Goal: Task Accomplishment & Management: Use online tool/utility

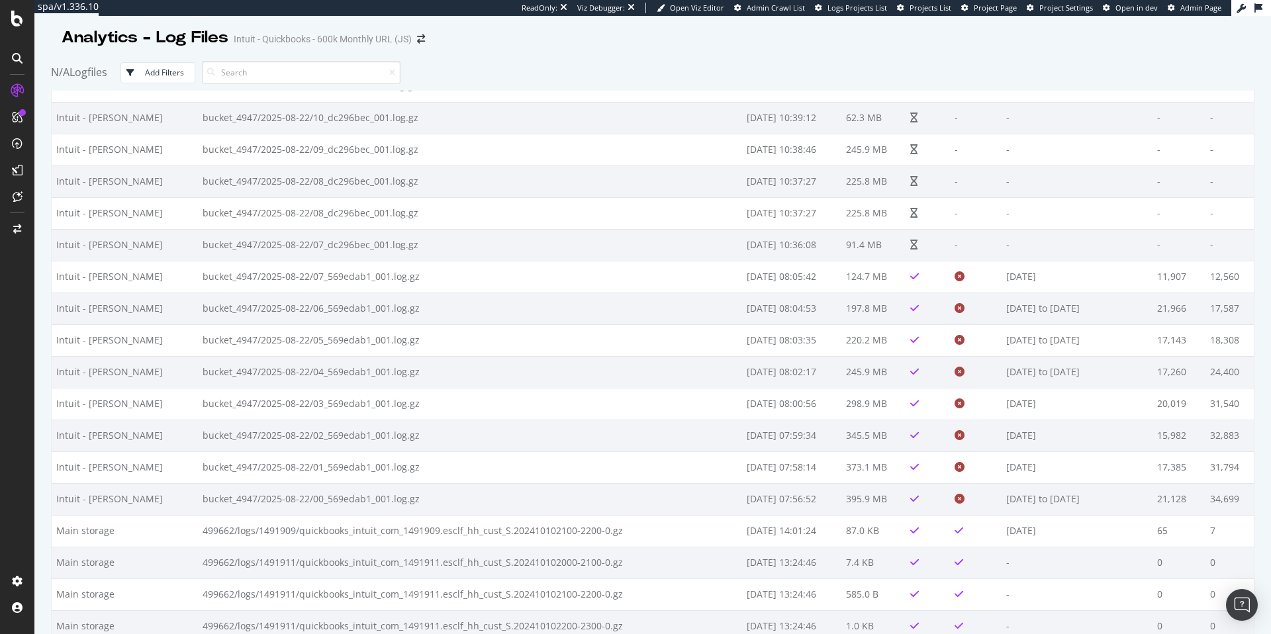
scroll to position [3144, 0]
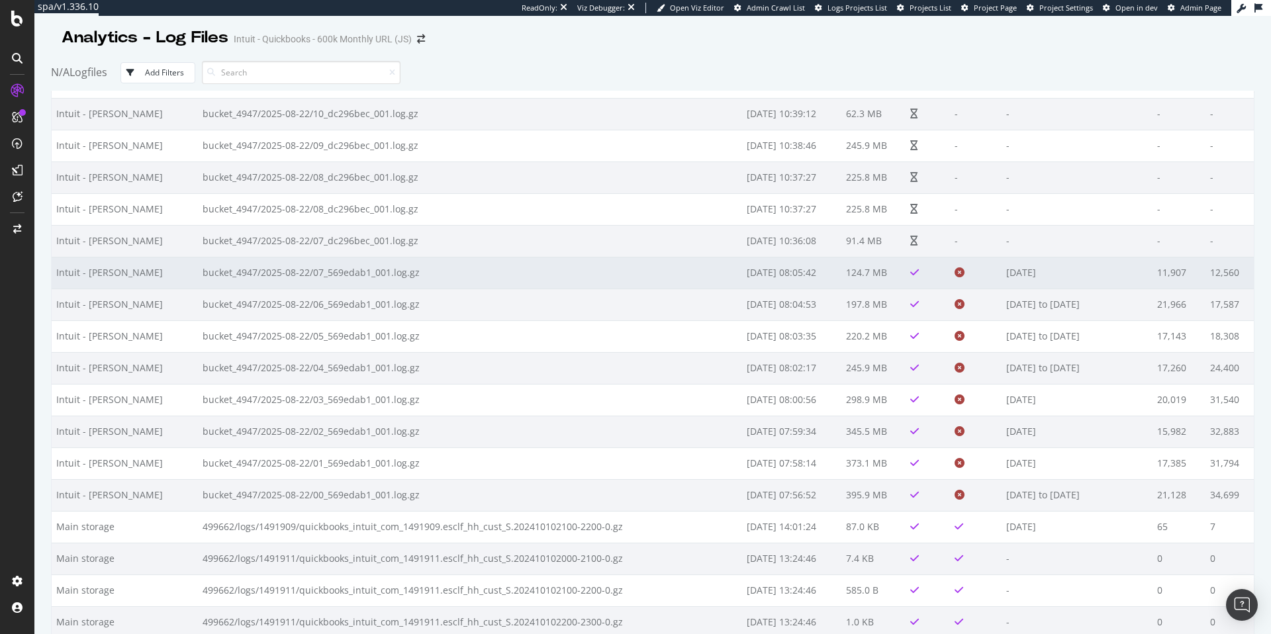
click at [867, 275] on td "124.7 MB" at bounding box center [874, 273] width 64 height 32
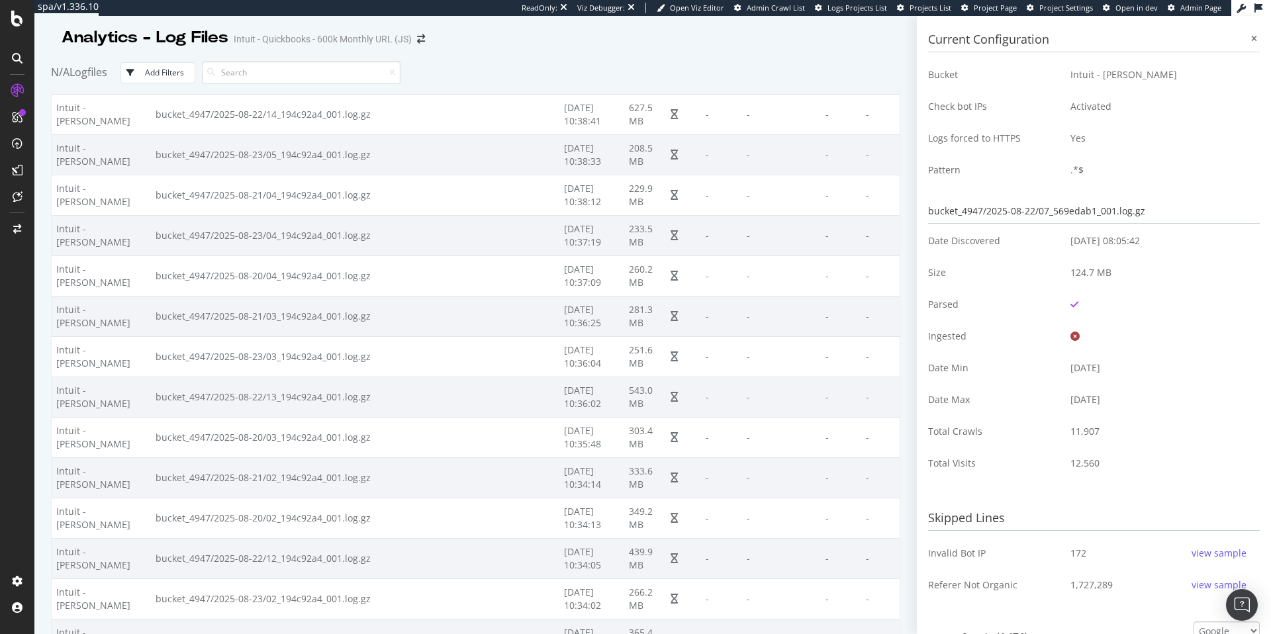
scroll to position [3980, 0]
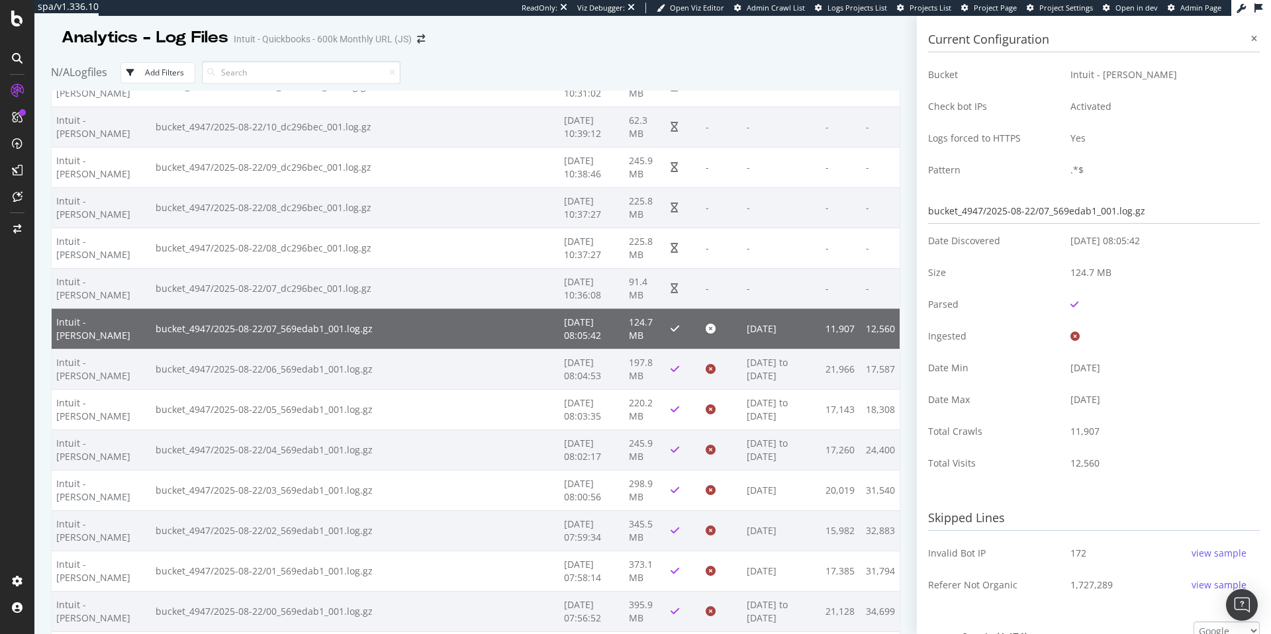
click at [1076, 337] on icon at bounding box center [1075, 336] width 9 height 9
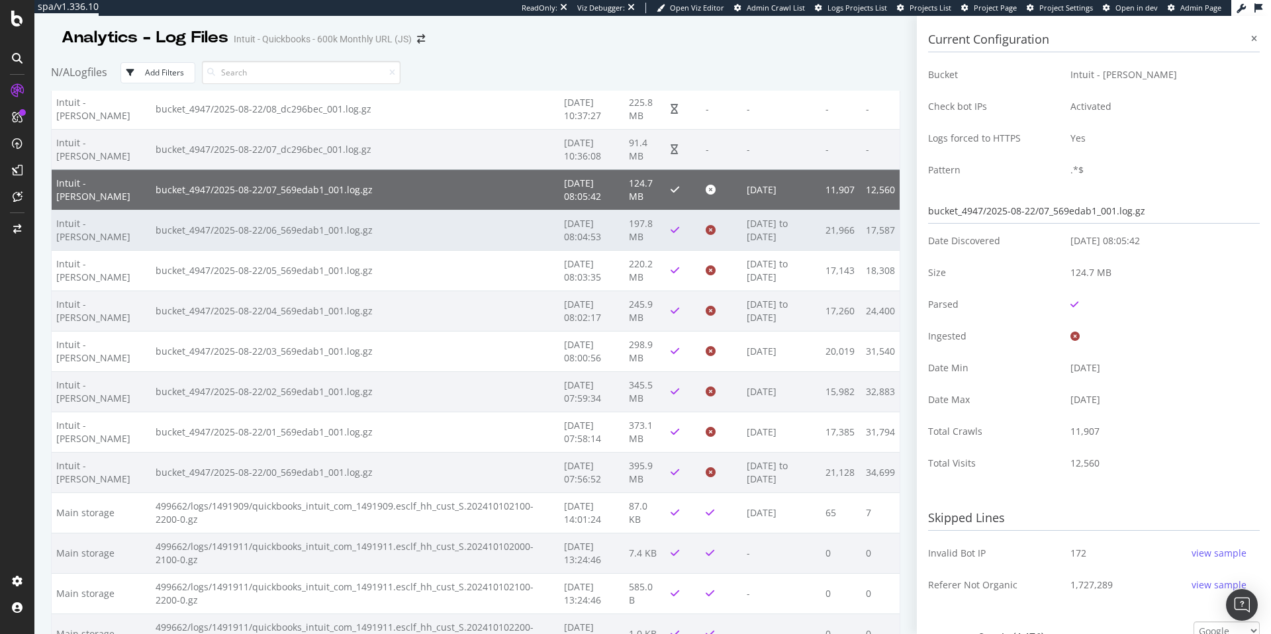
scroll to position [4119, 0]
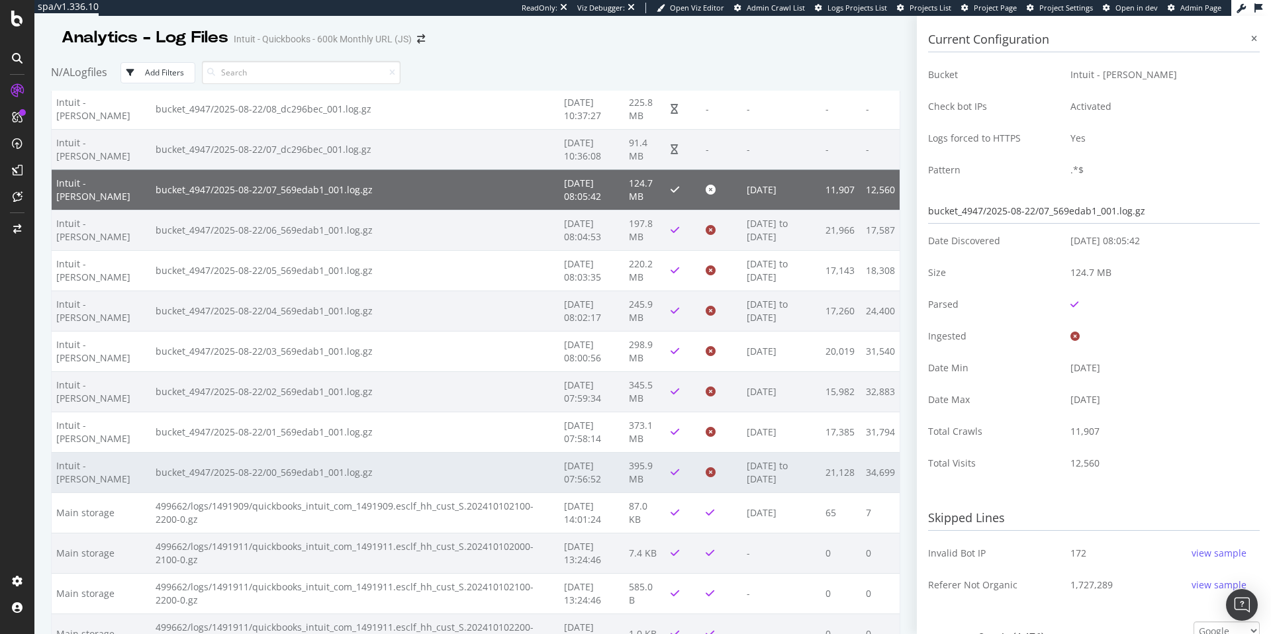
click at [559, 464] on td "[DATE] 07:56:52" at bounding box center [591, 472] width 65 height 40
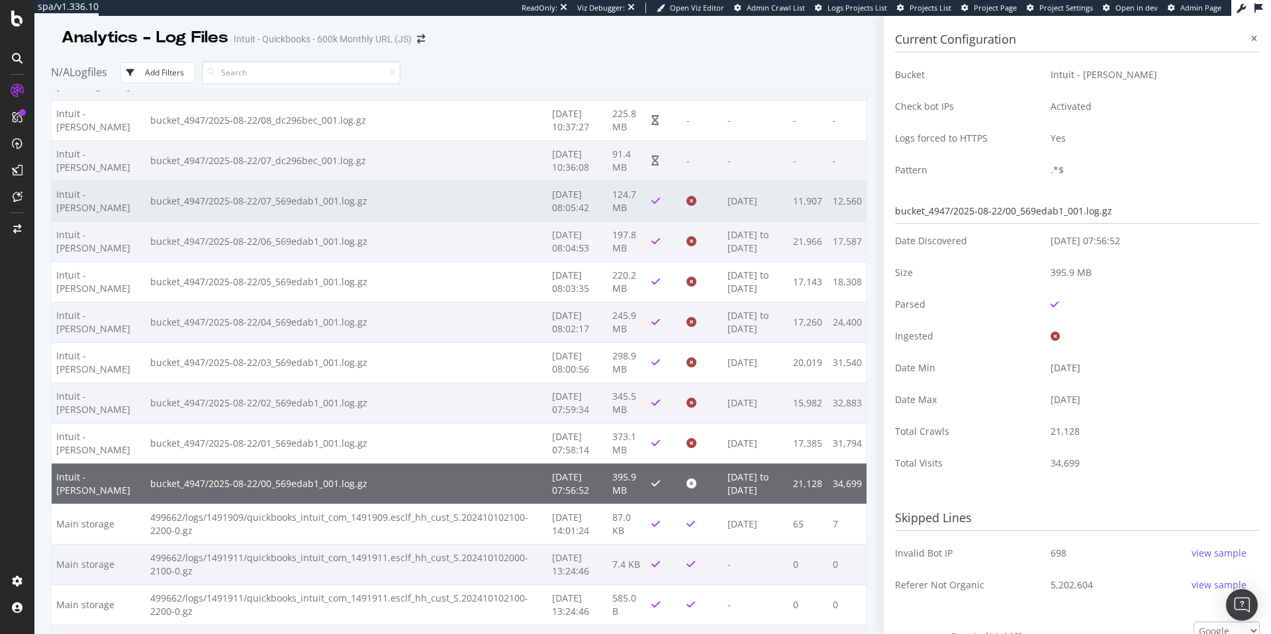
click at [548, 184] on td "[DATE] 08:05:42" at bounding box center [578, 201] width 60 height 40
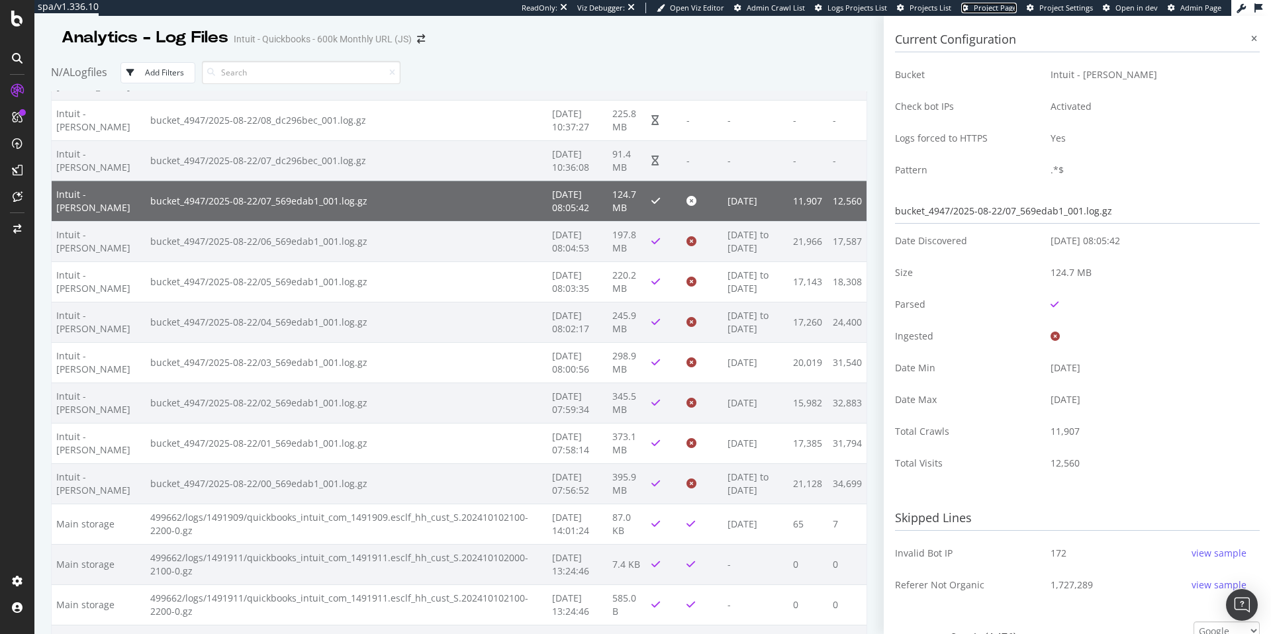
click at [981, 11] on span "Project Page" at bounding box center [995, 8] width 43 height 10
